Goal: Find specific page/section: Find specific page/section

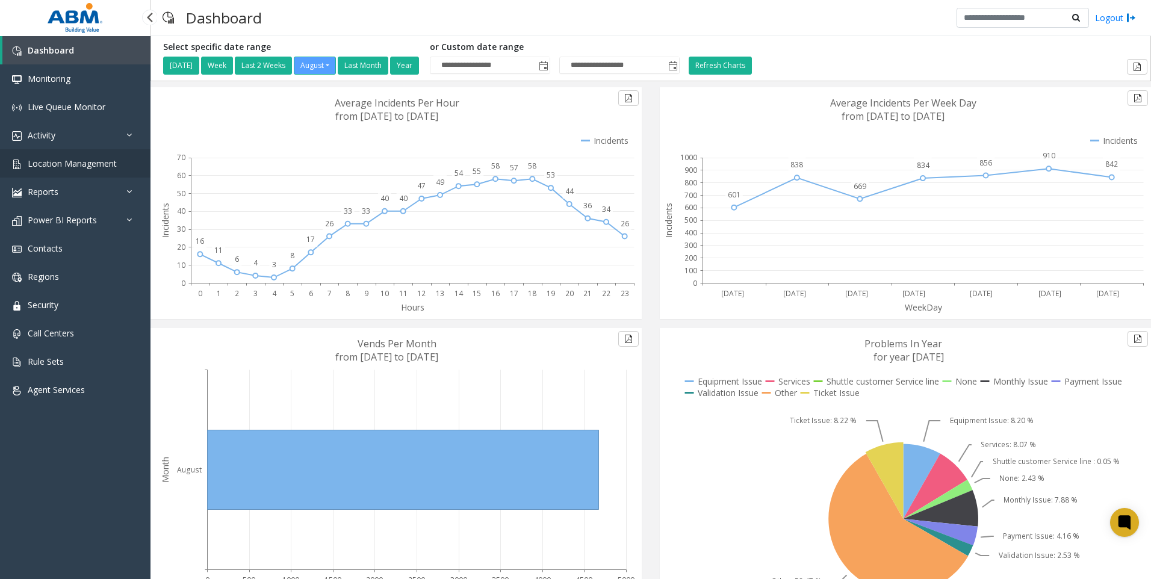
click at [91, 162] on span "Location Management" at bounding box center [72, 163] width 89 height 11
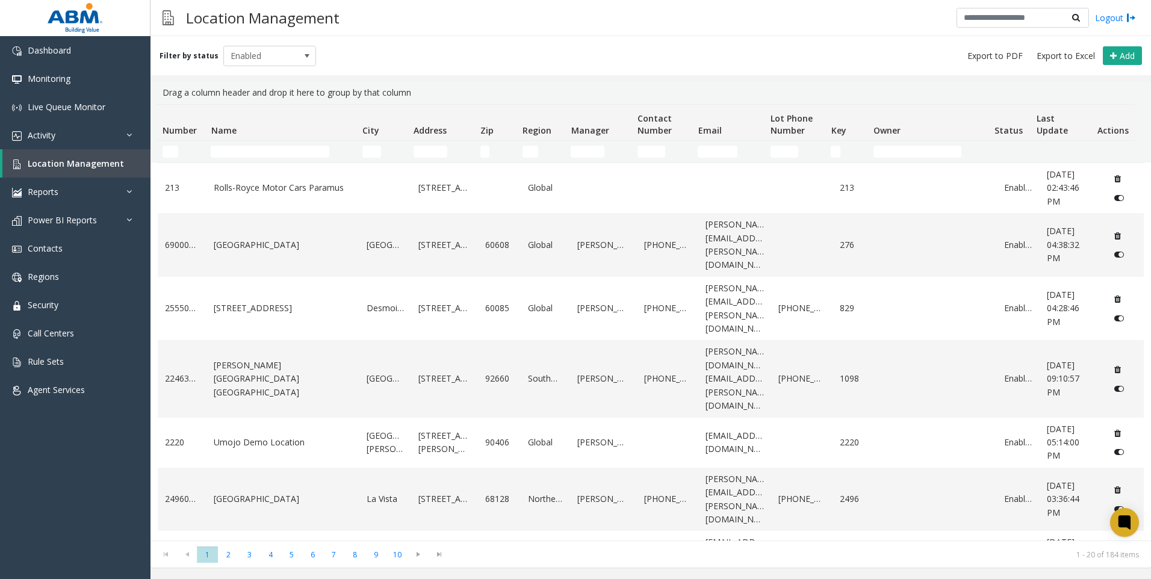
drag, startPoint x: 239, startPoint y: 144, endPoint x: 238, endPoint y: 152, distance: 7.8
click at [239, 148] on td "Name Filter" at bounding box center [281, 152] width 151 height 22
click at [244, 156] on input "Name Filter" at bounding box center [270, 152] width 119 height 12
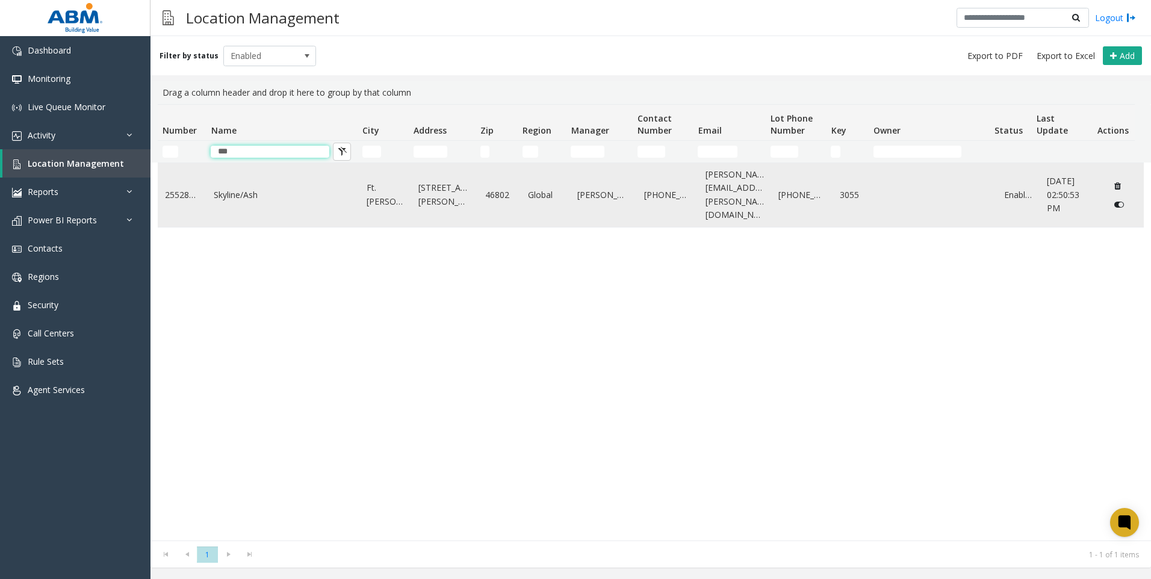
type input "***"
click at [274, 188] on link "Skyline/Ash" at bounding box center [283, 194] width 138 height 13
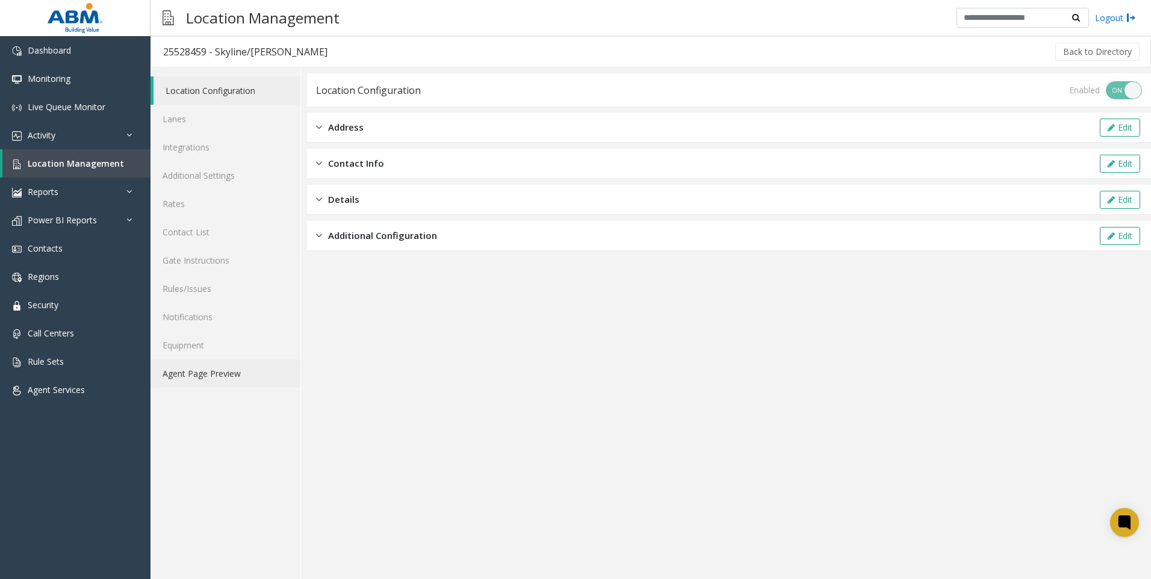
click at [231, 379] on link "Agent Page Preview" at bounding box center [225, 373] width 150 height 28
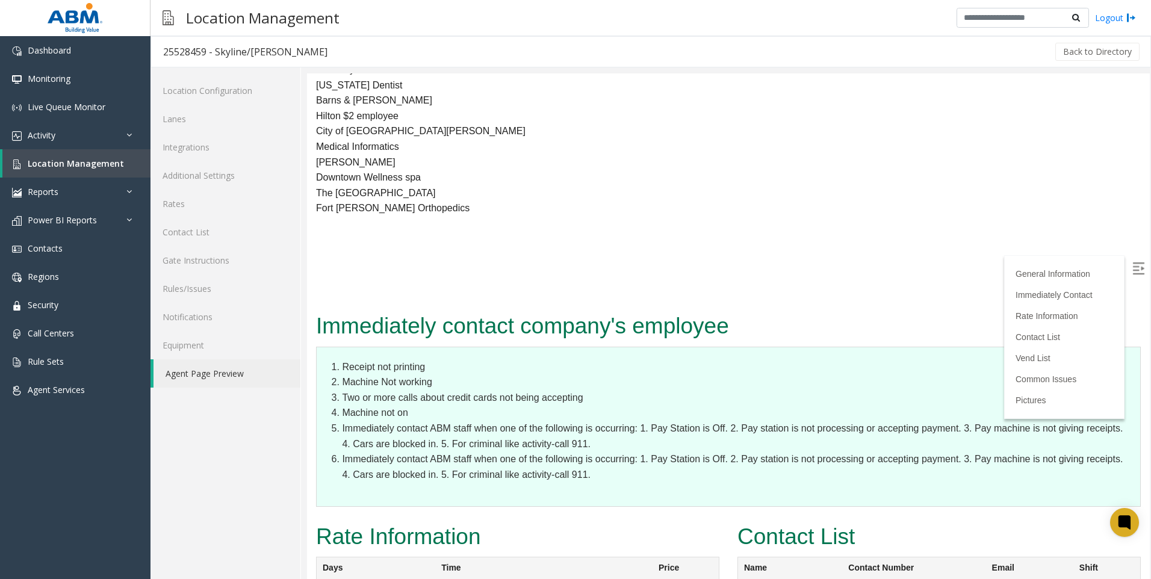
scroll to position [1204, 0]
